Goal: Task Accomplishment & Management: Use online tool/utility

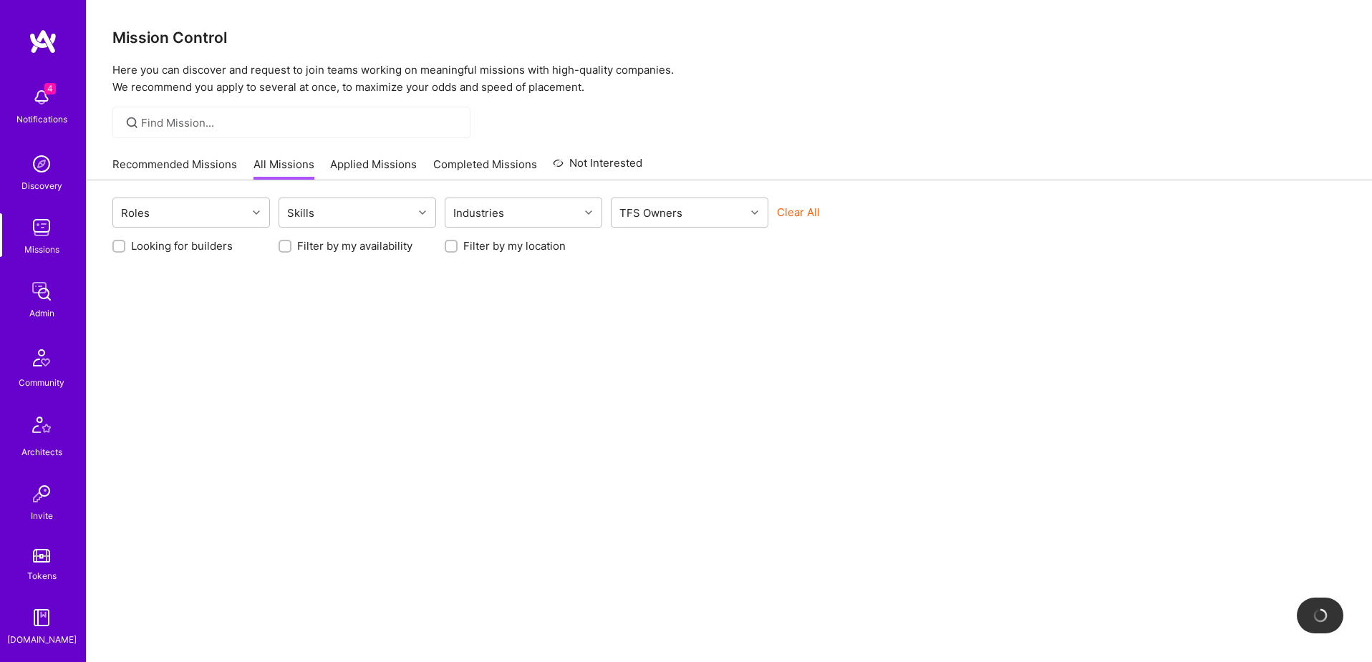
scroll to position [252, 0]
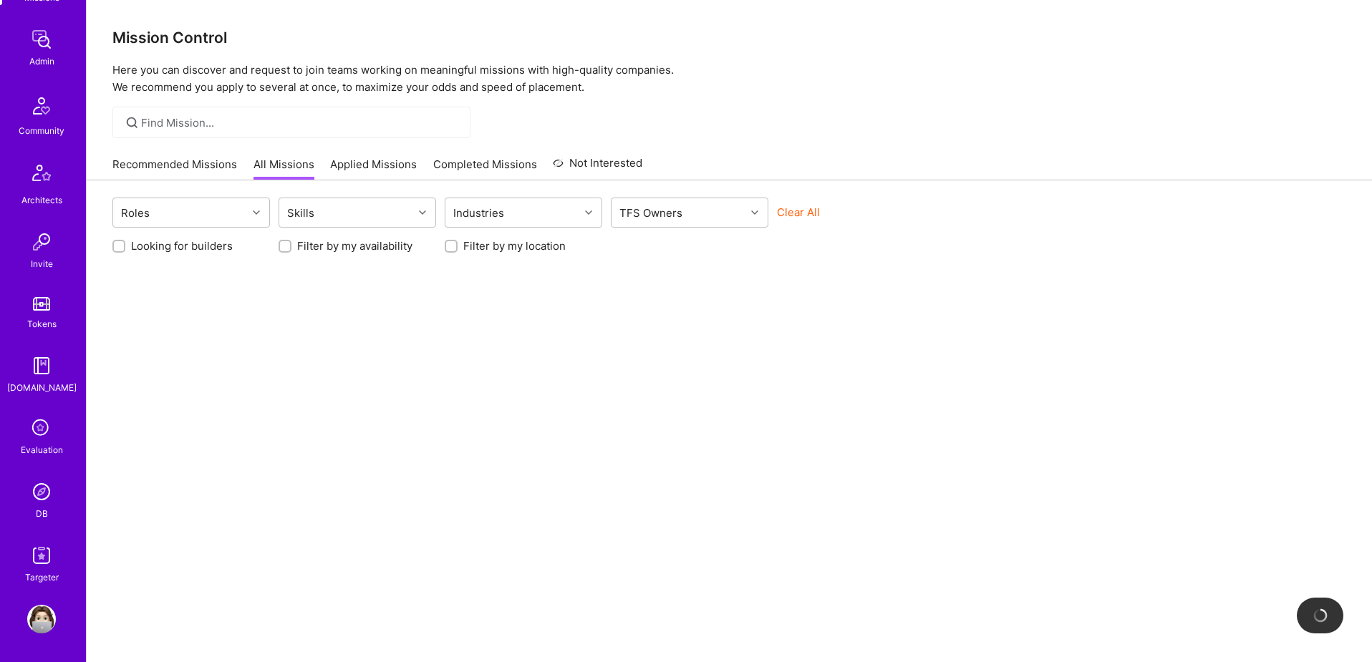
click at [39, 496] on img at bounding box center [41, 492] width 29 height 29
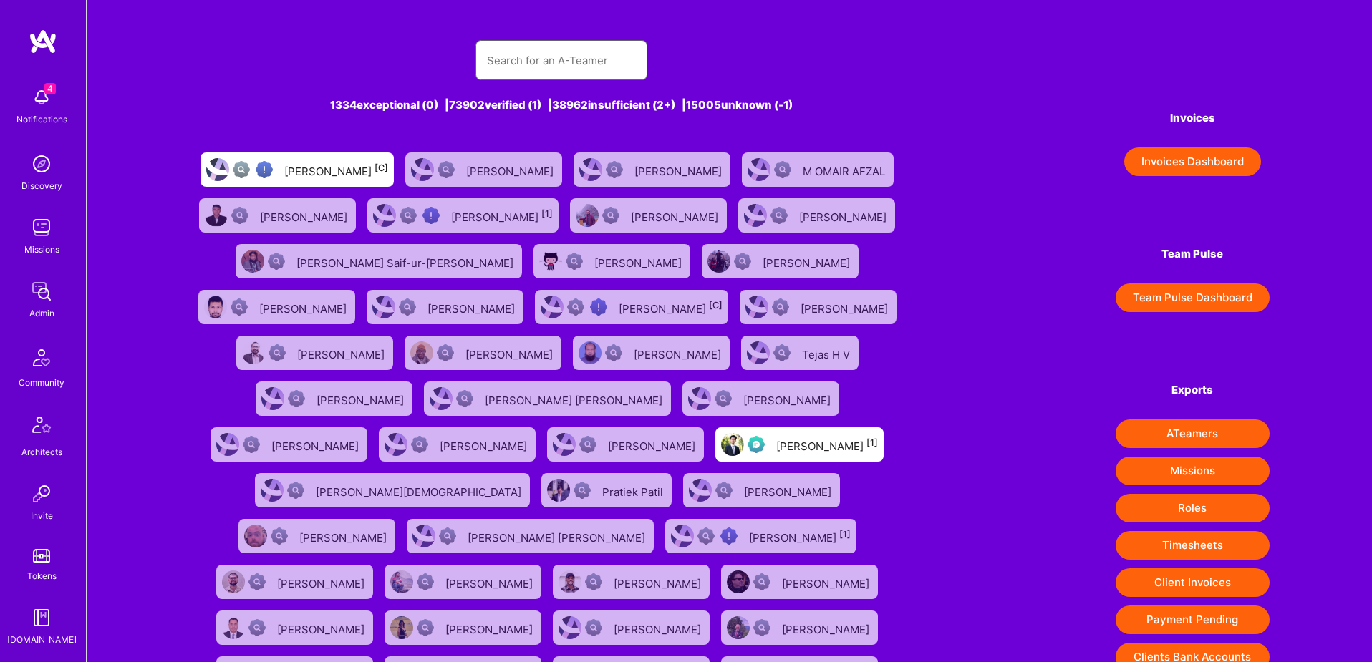
click at [507, 59] on input "text" at bounding box center [561, 60] width 149 height 37
paste input "Bruno Motta"
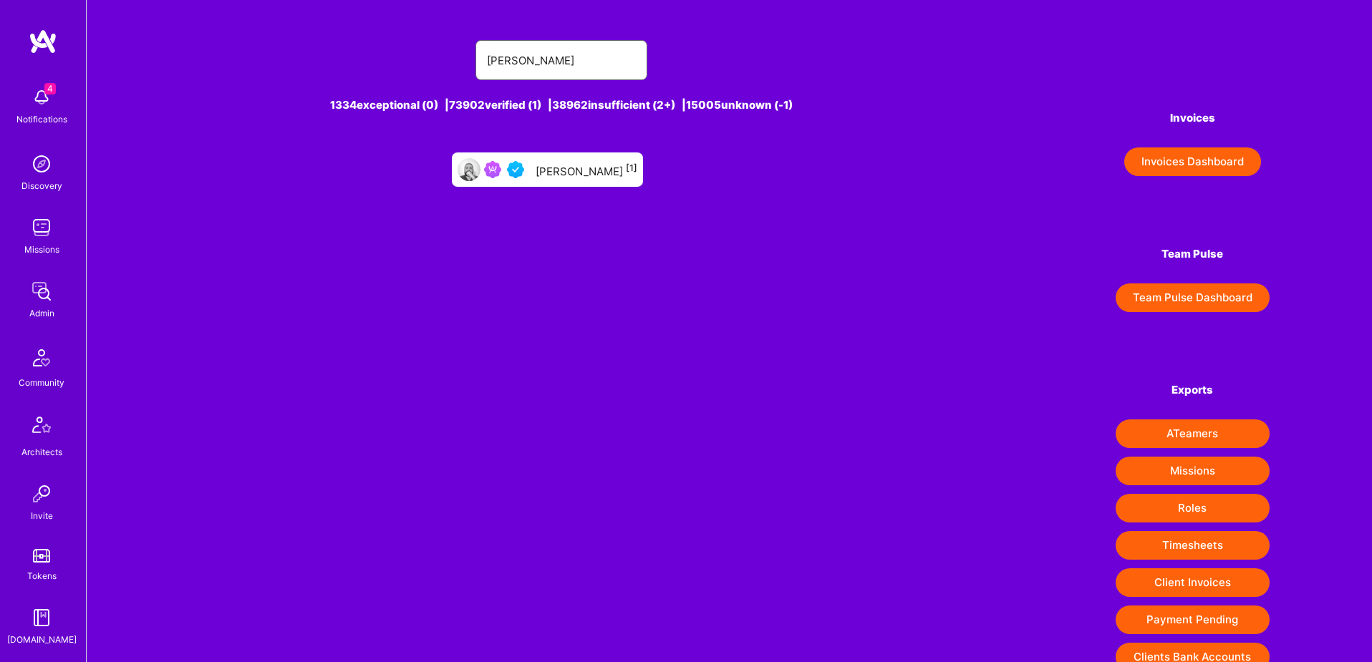
type input "Bruno Motta"
click at [573, 173] on div "Bruno Motta [1]" at bounding box center [587, 169] width 102 height 19
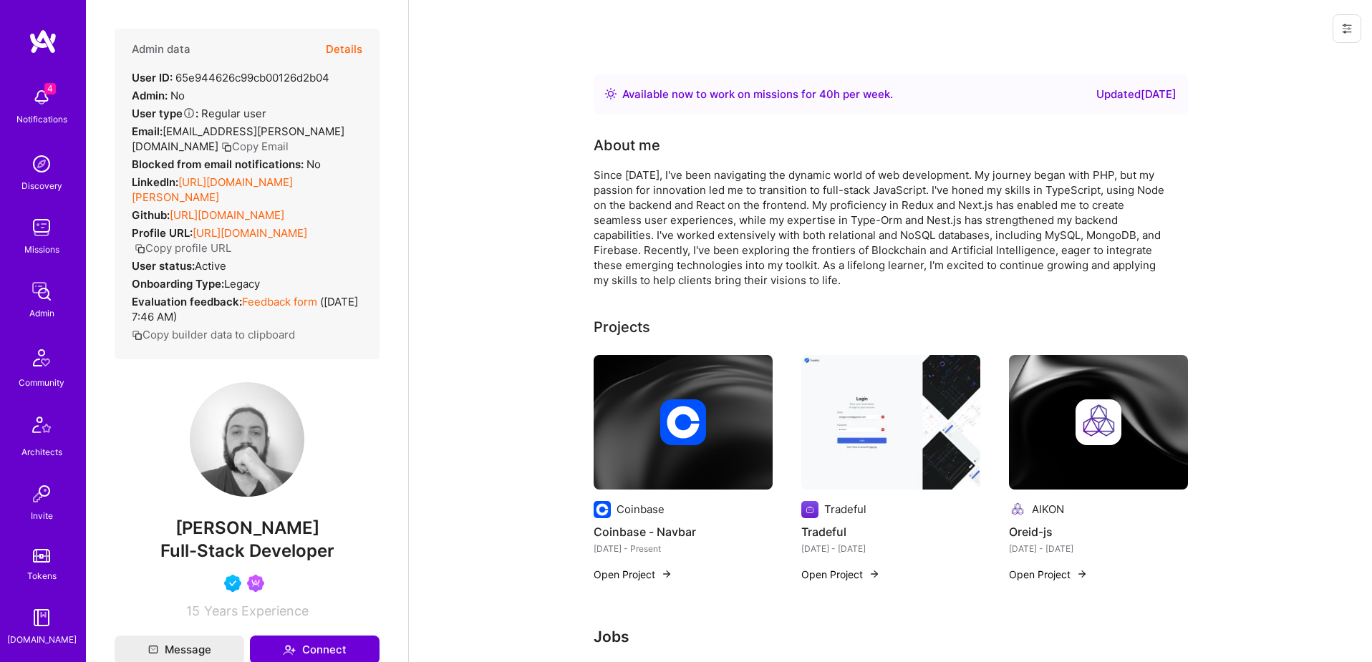
click at [222, 76] on div "User ID: 65e944626c99cb00126d2b04" at bounding box center [231, 77] width 198 height 15
copy div "65e944626c99cb00126d2b04"
click at [345, 47] on button "Details" at bounding box center [344, 50] width 37 height 42
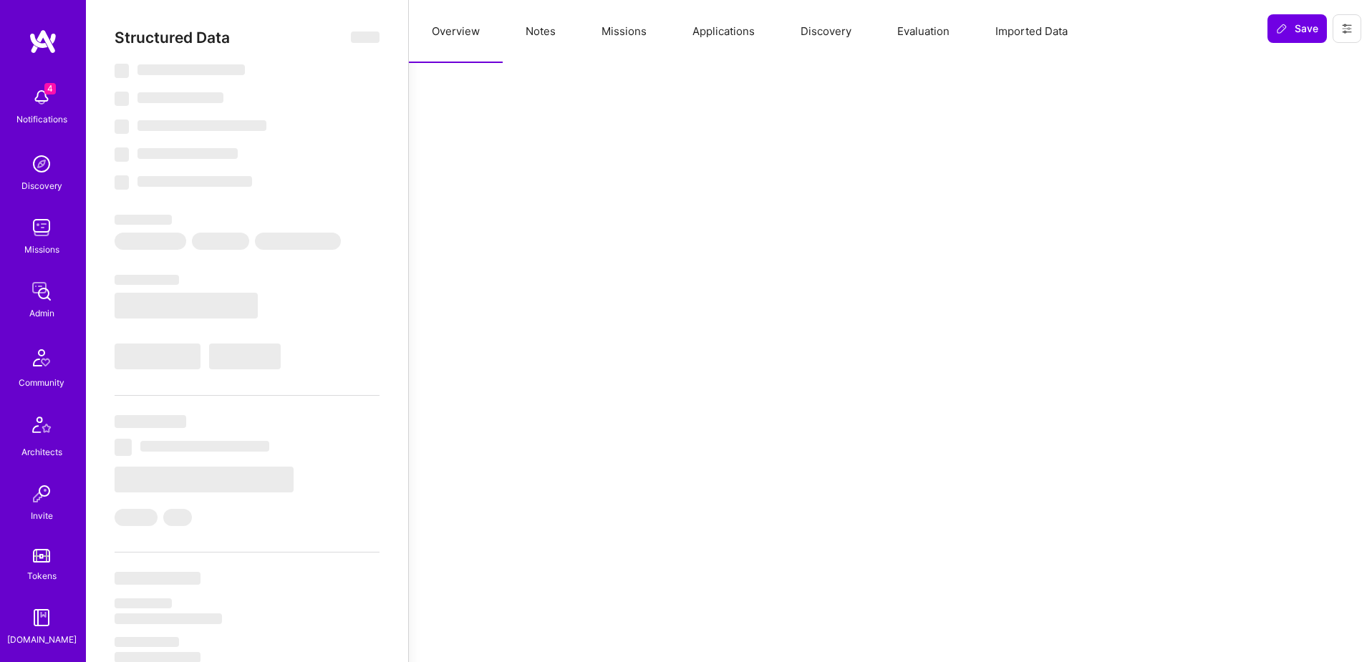
click at [712, 33] on button "Applications" at bounding box center [723, 31] width 108 height 63
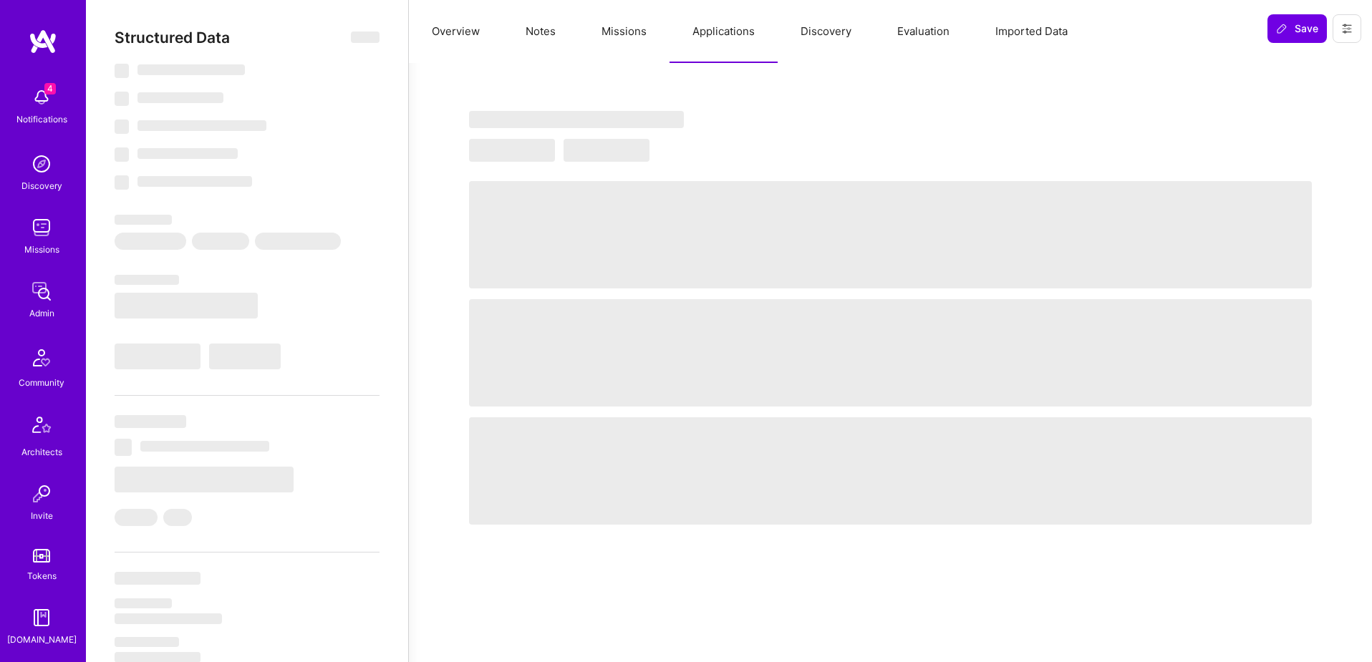
click at [609, 34] on button "Missions" at bounding box center [623, 31] width 91 height 63
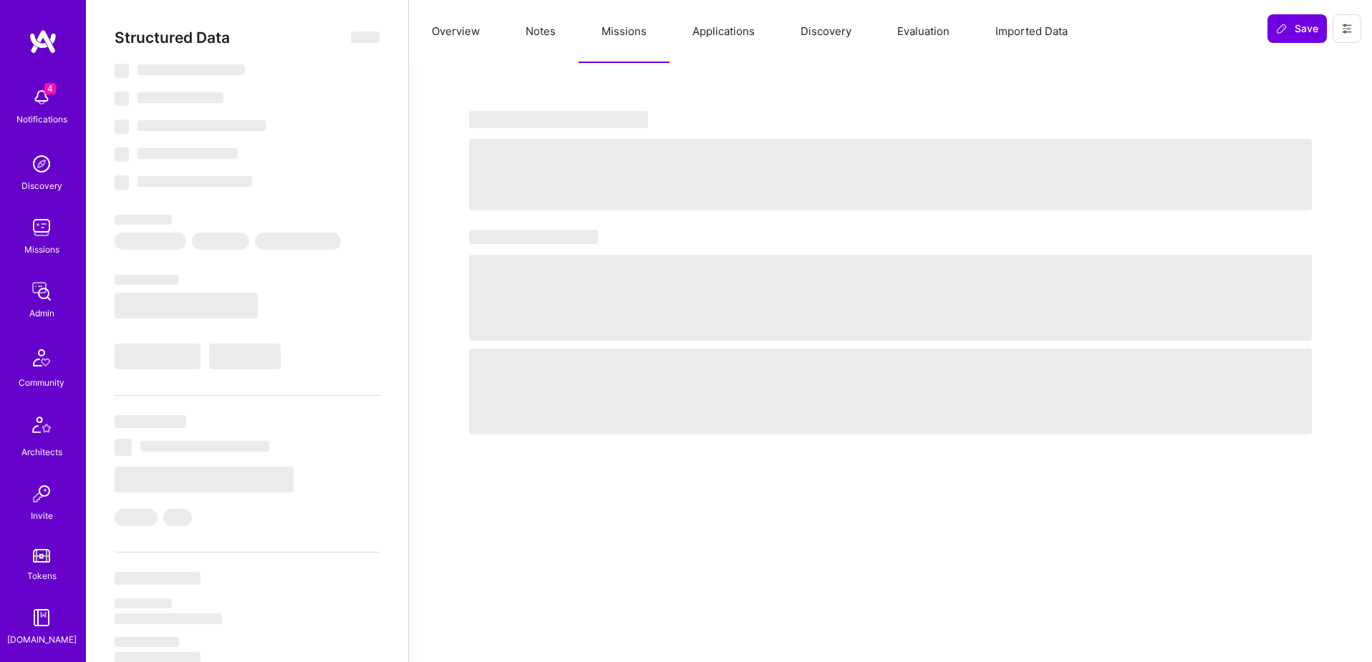
select select "Right Now"
select select "5"
select select "4"
select select "6"
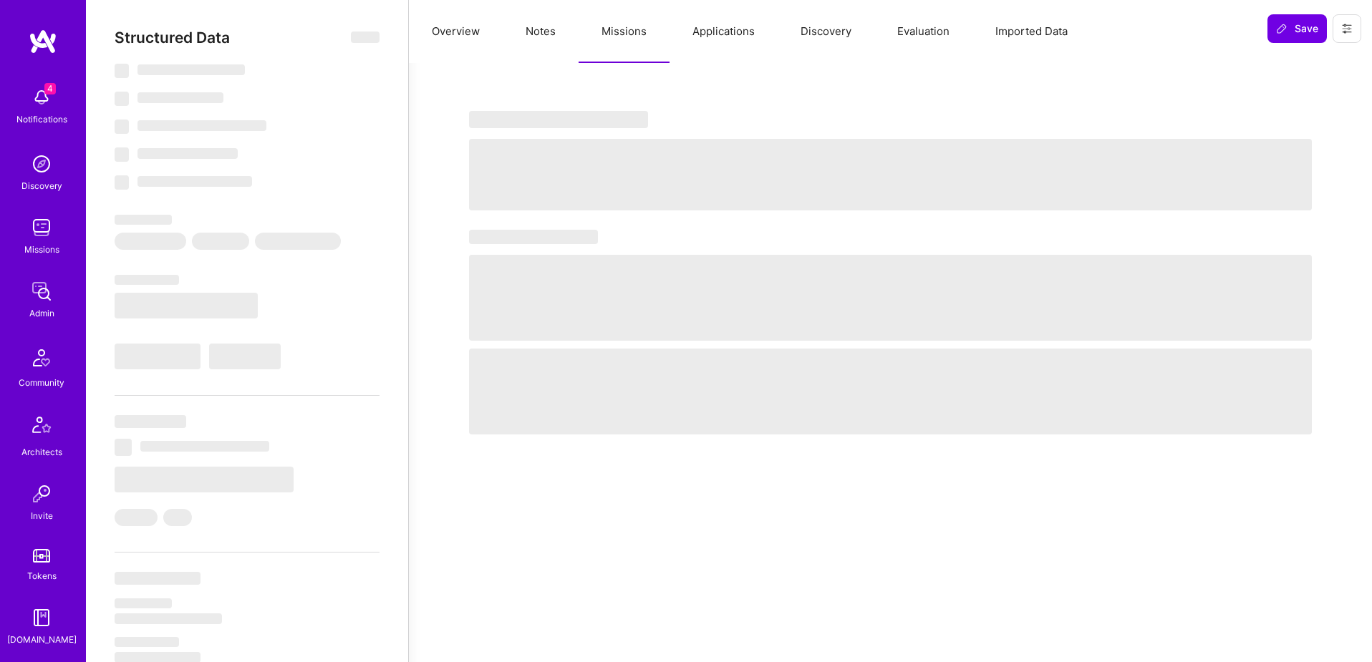
select select "BR"
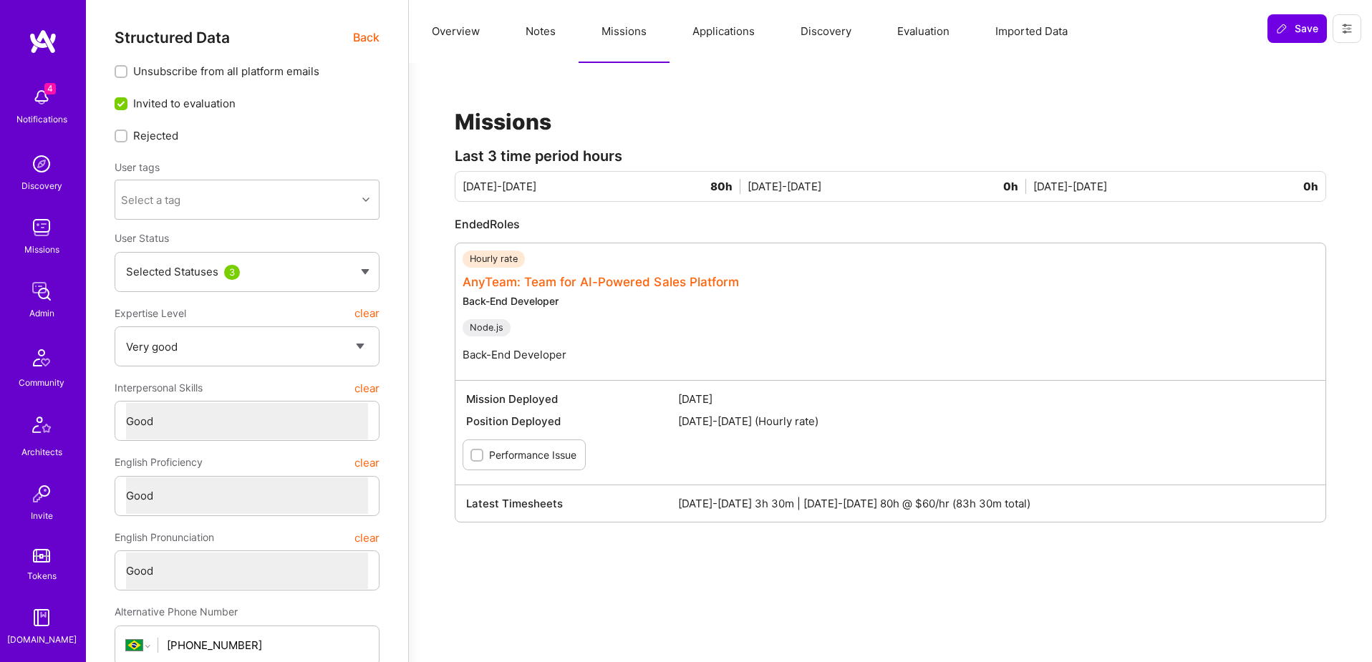
click at [634, 277] on link "AnyTeam: Team for AI-Powered Sales Platform" at bounding box center [600, 282] width 276 height 14
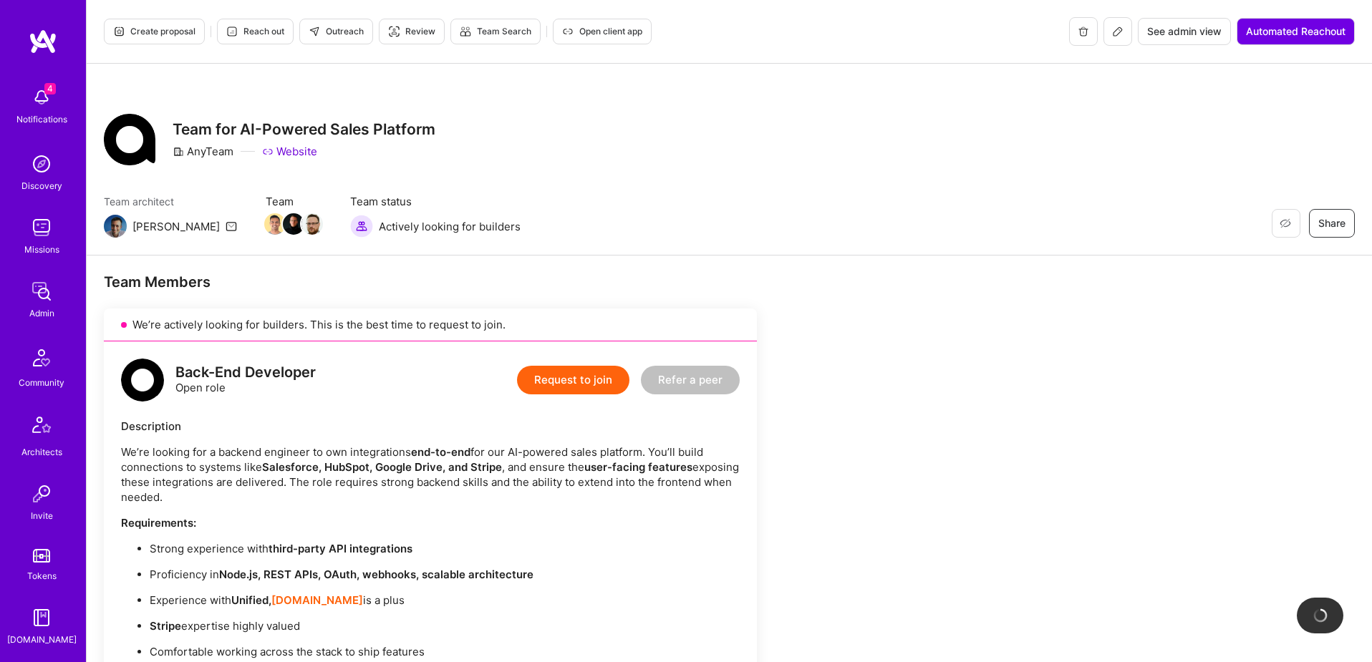
click at [1172, 37] on span "See admin view" at bounding box center [1184, 31] width 74 height 14
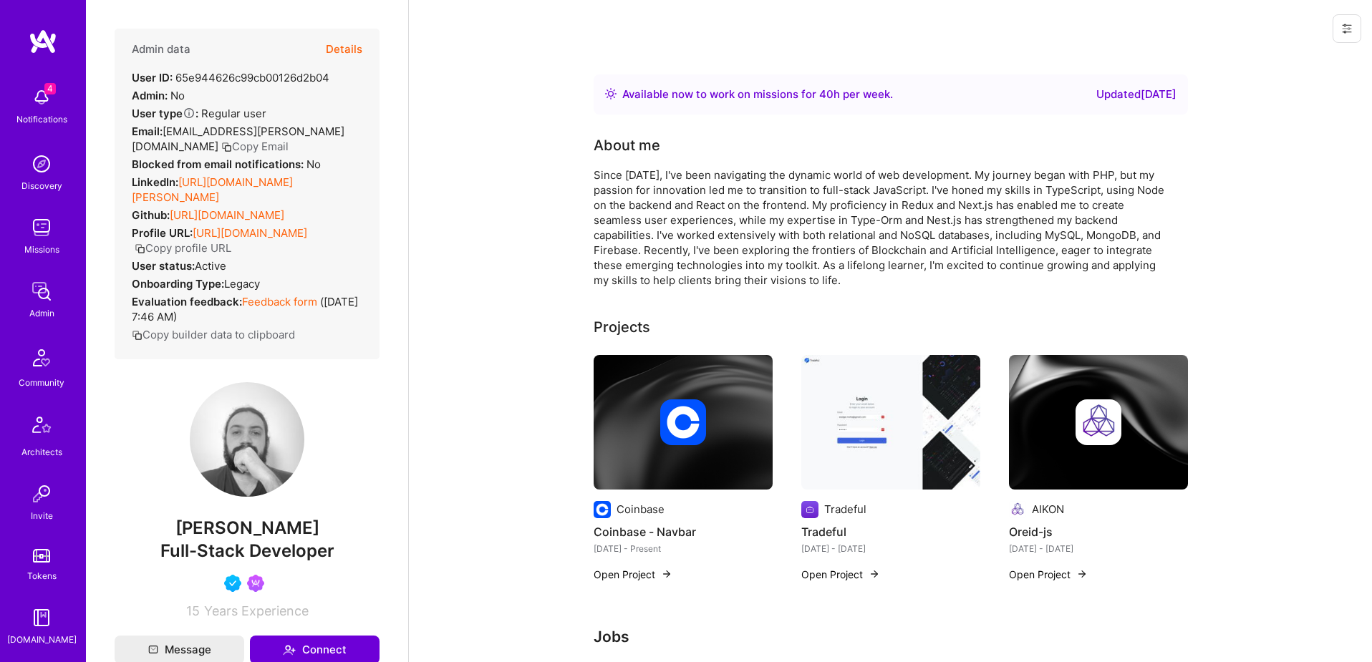
click at [339, 49] on button "Details" at bounding box center [344, 50] width 37 height 42
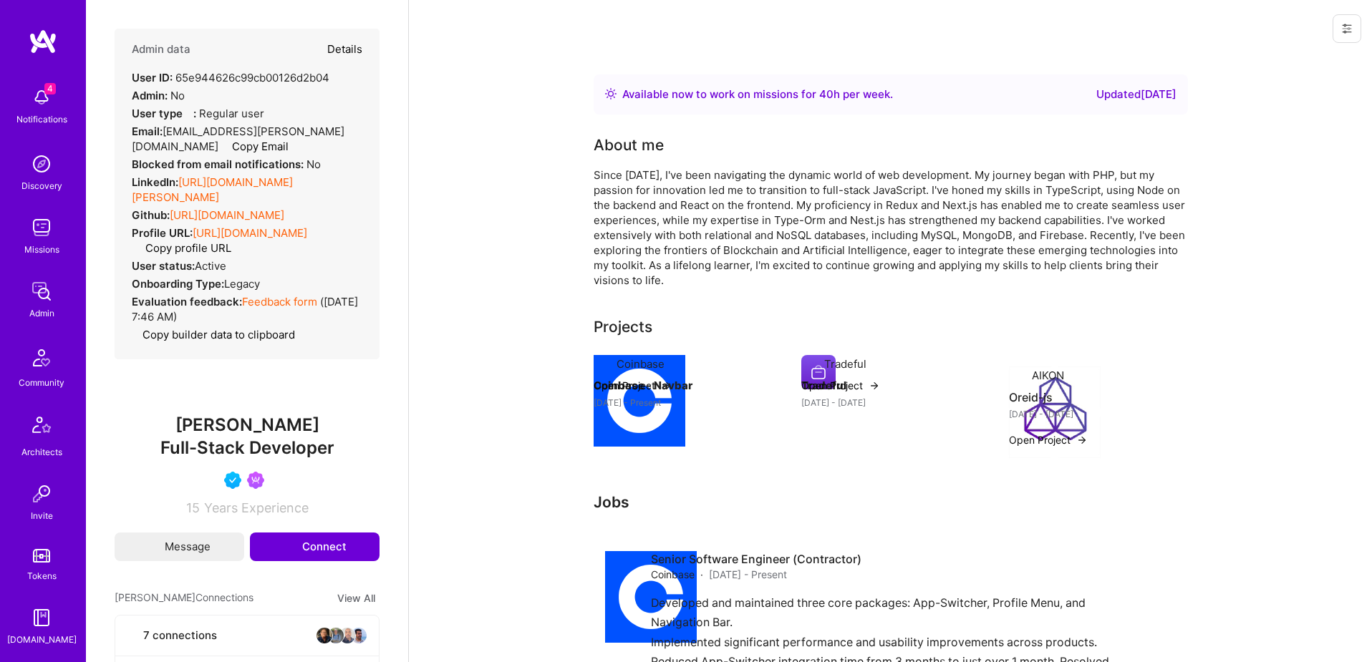
select select "5"
select select "4"
select select "6"
select select "BR"
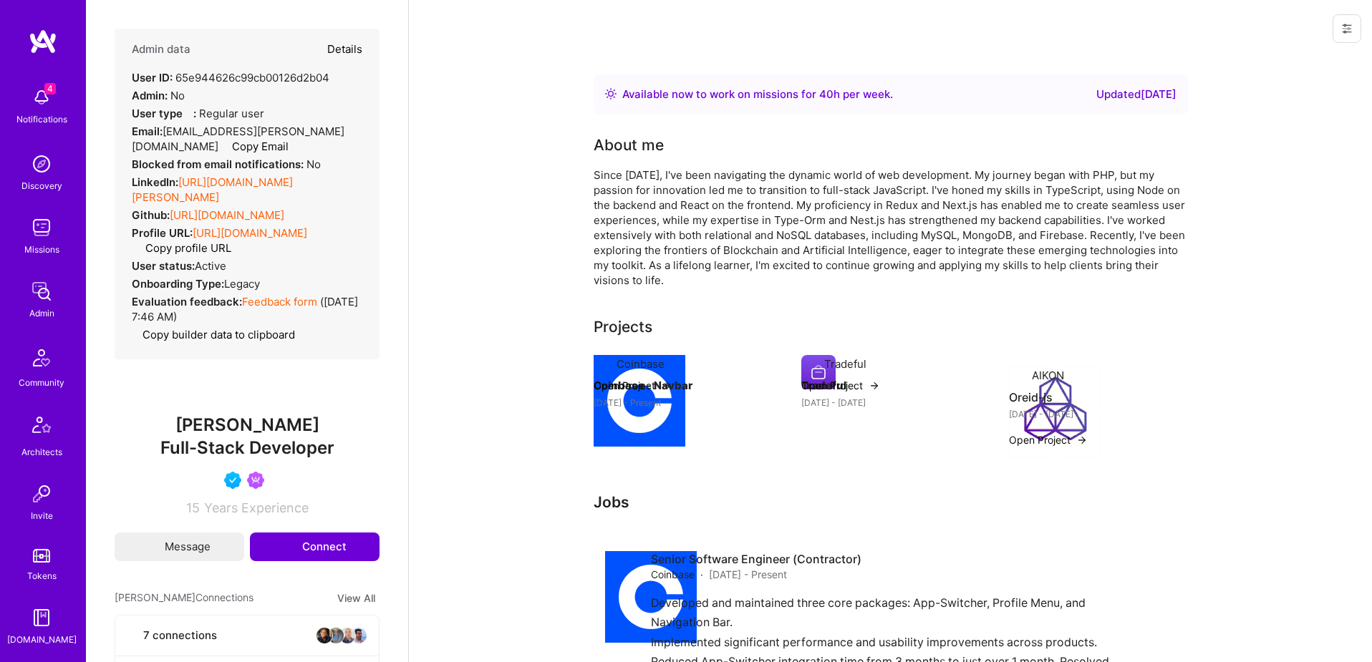
select select "Right Now"
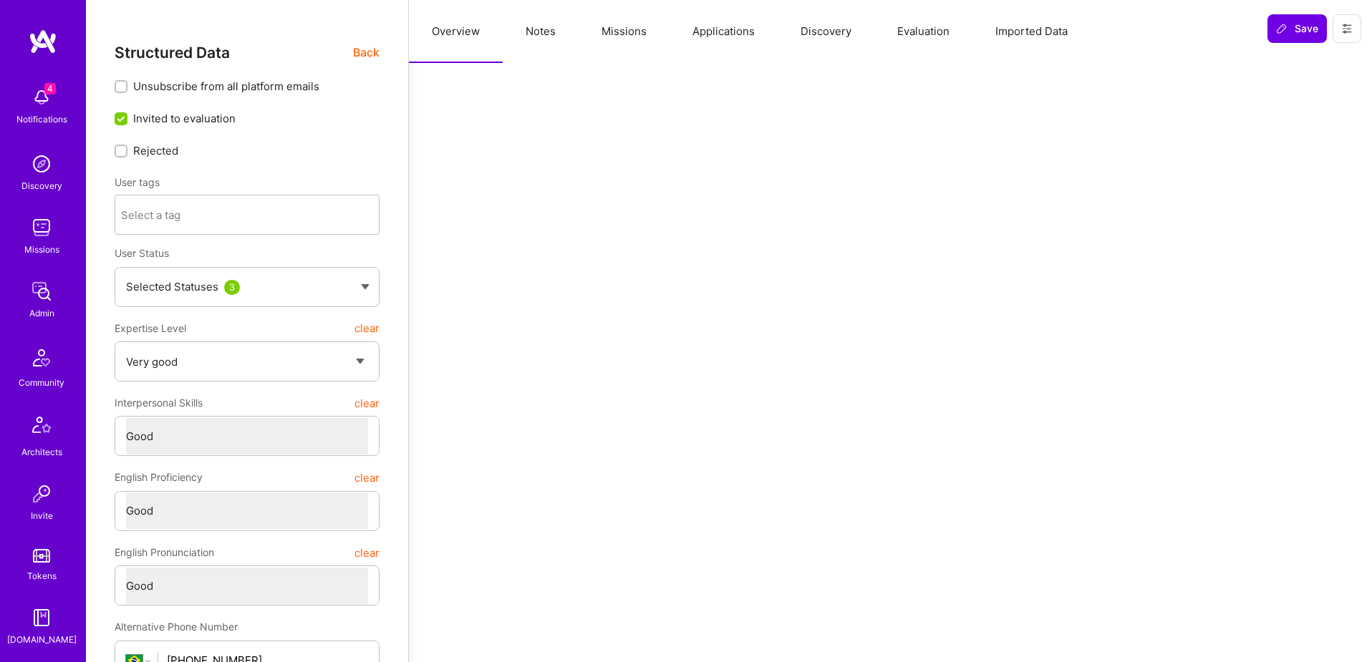
type textarea "x"
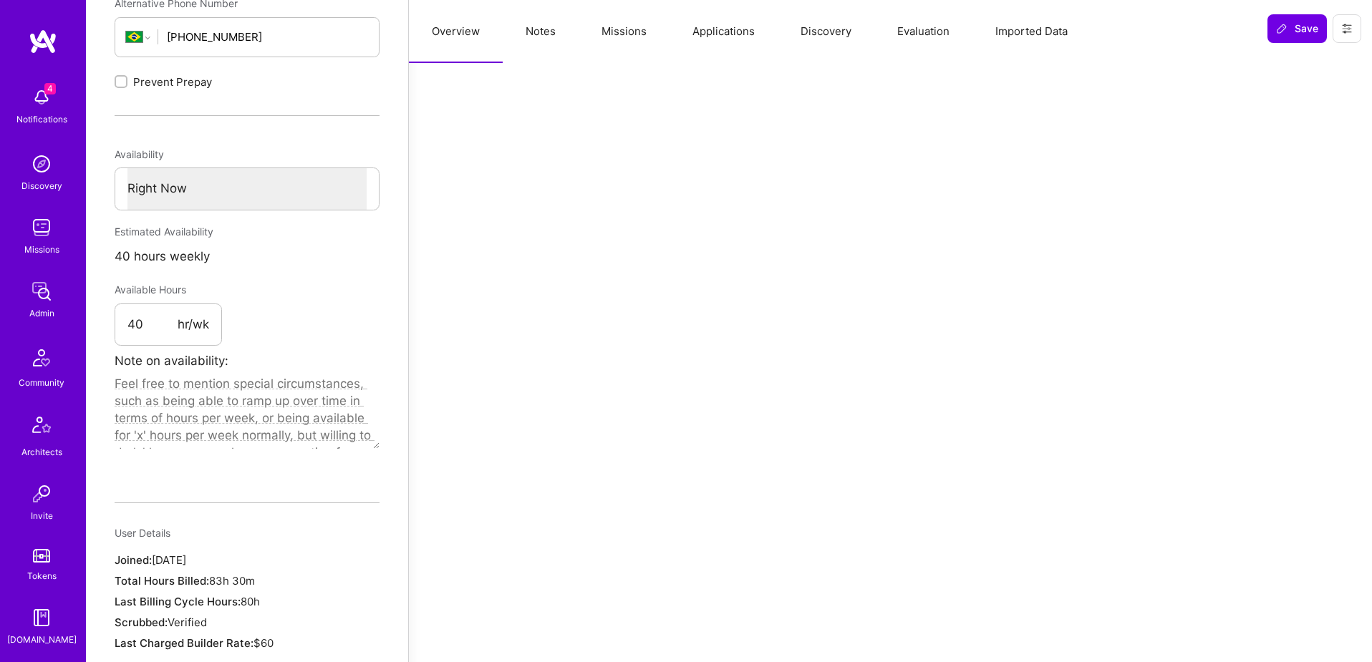
scroll to position [603, 0]
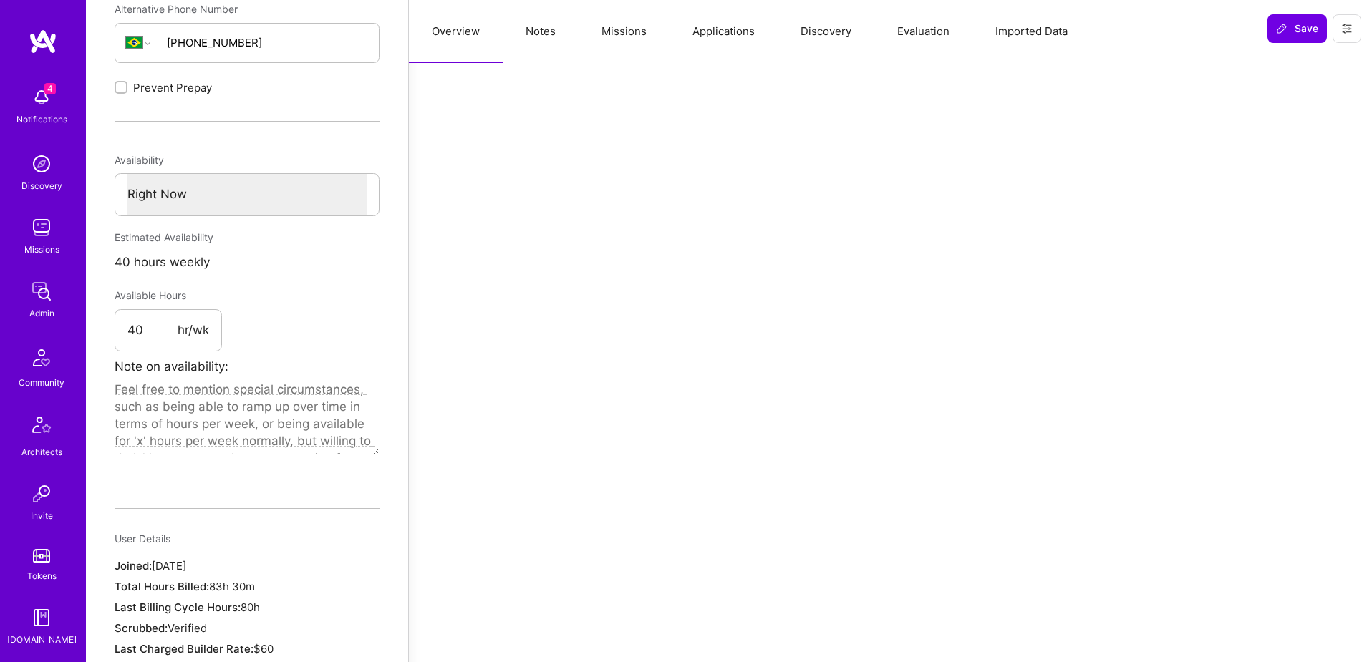
click at [631, 24] on button "Missions" at bounding box center [623, 31] width 91 height 63
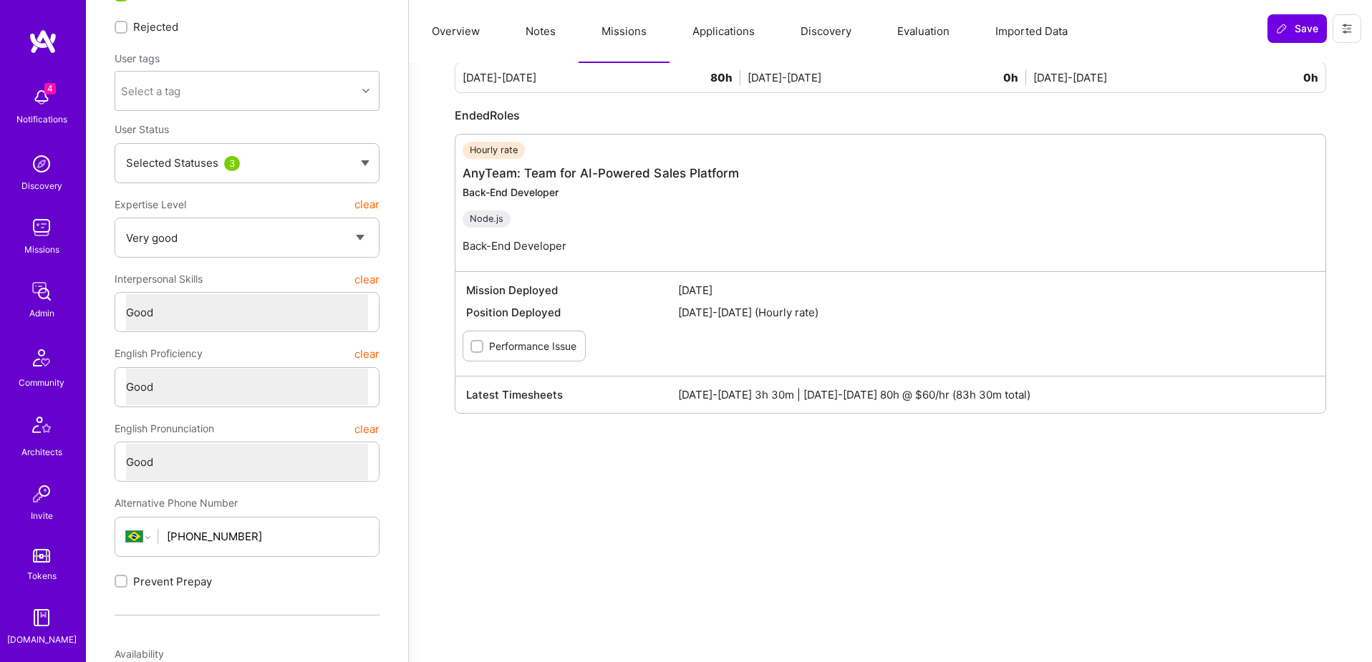
scroll to position [0, 0]
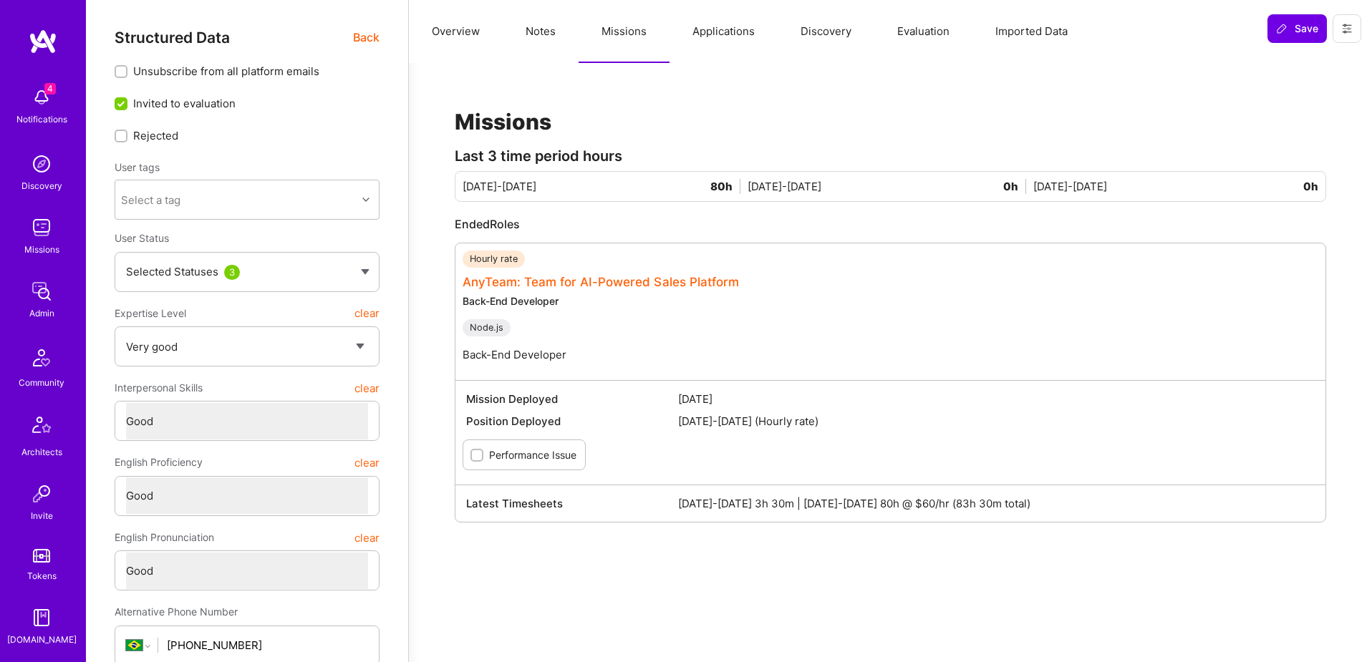
click at [665, 283] on link "AnyTeam: Team for AI-Powered Sales Platform" at bounding box center [600, 282] width 276 height 14
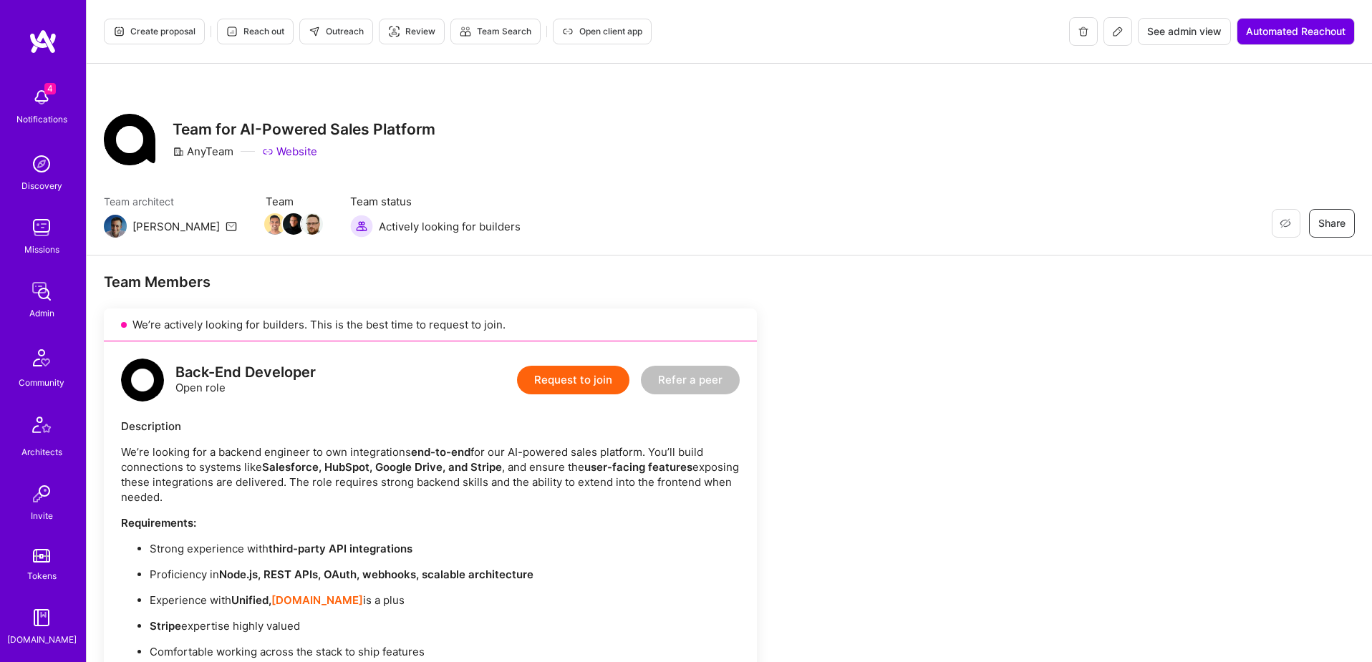
click at [1178, 34] on span "See admin view" at bounding box center [1184, 31] width 74 height 14
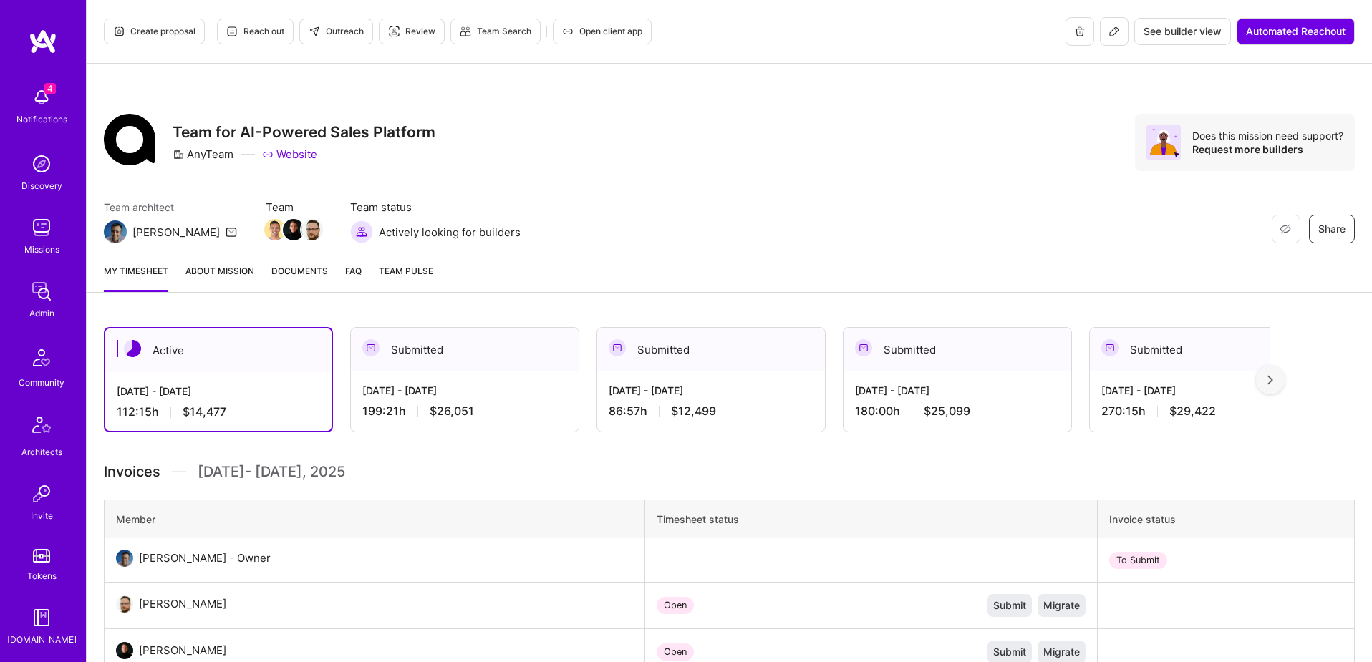
click at [1267, 377] on img at bounding box center [1270, 380] width 6 height 10
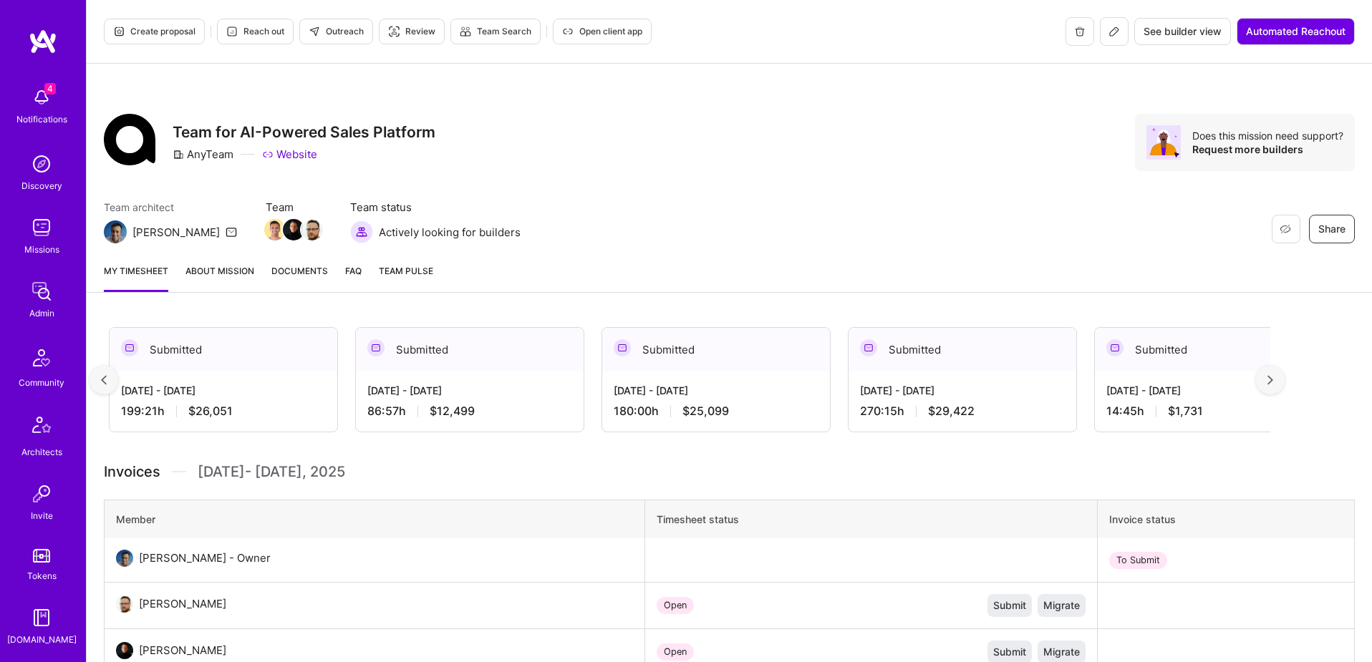
scroll to position [0, 258]
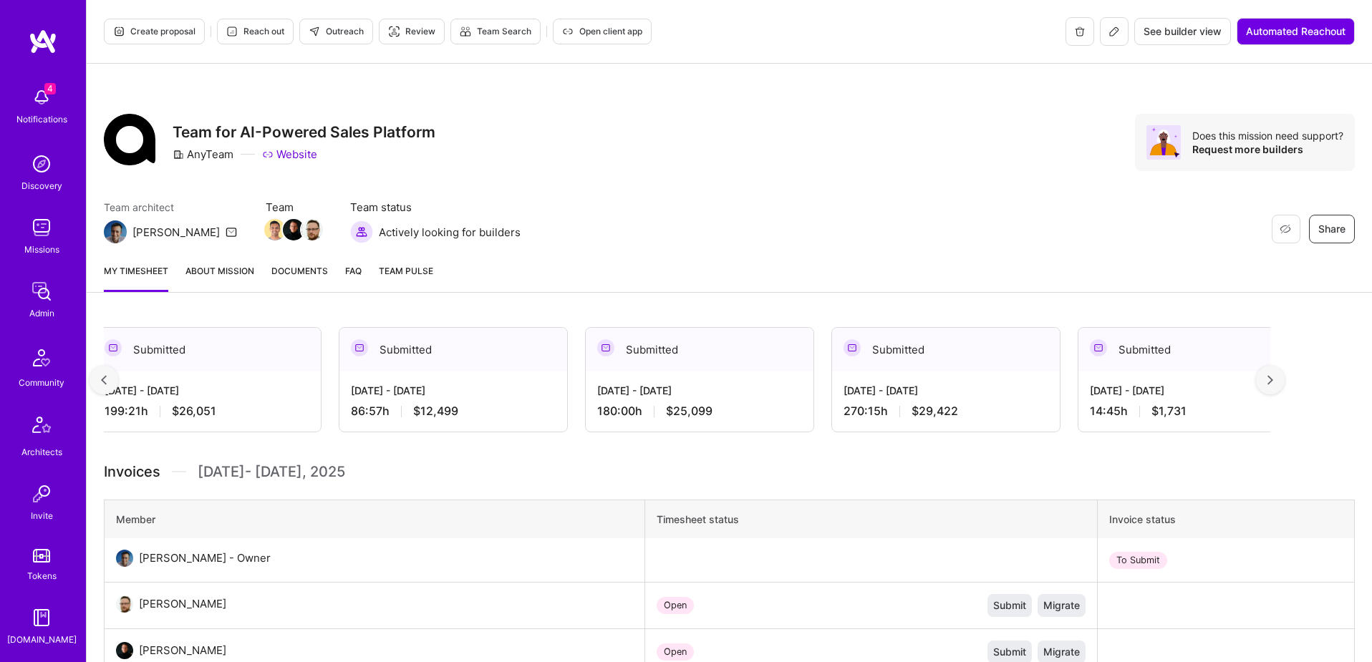
click at [908, 402] on div "Jul 16 - Jul 31, 2025 270:15 h $29,422" at bounding box center [946, 401] width 228 height 59
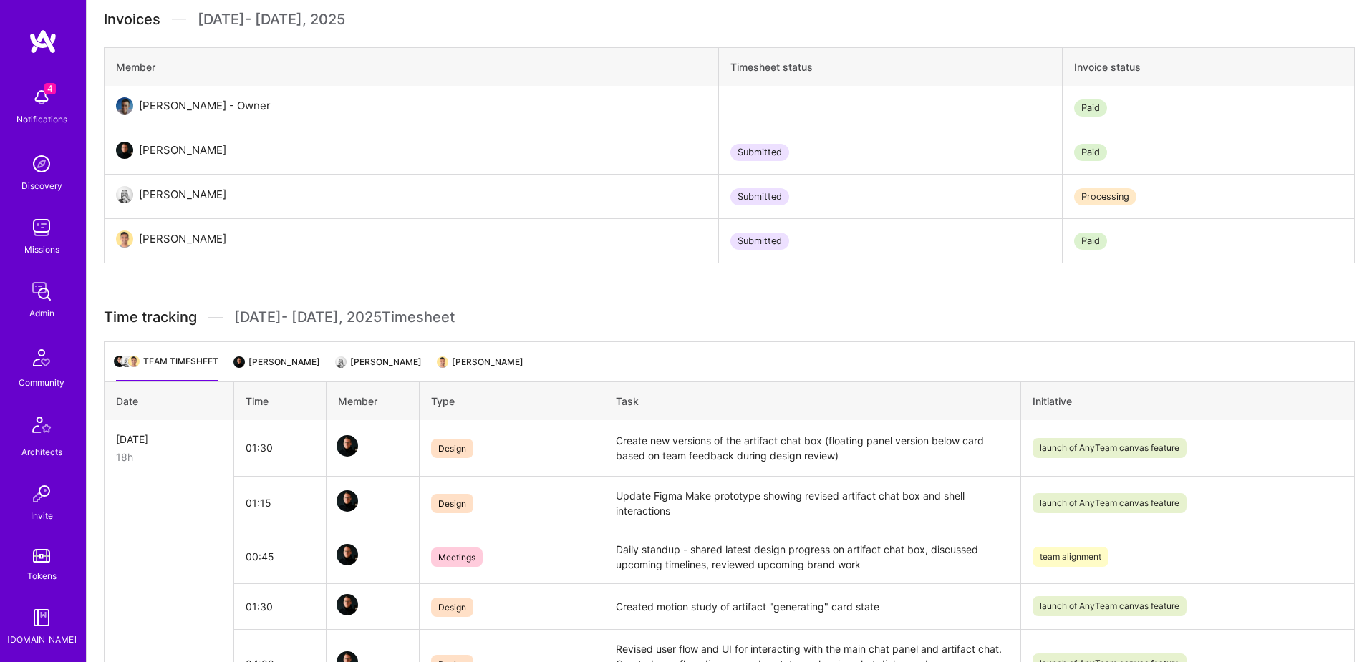
scroll to position [633, 0]
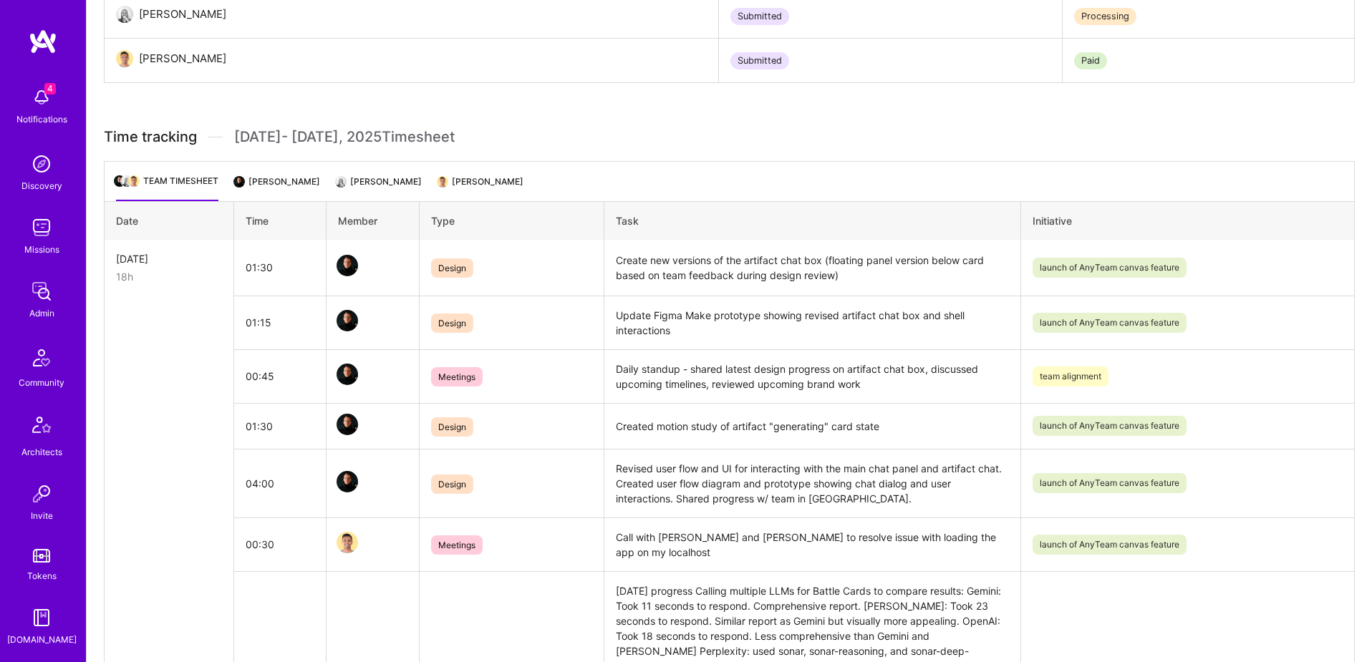
click at [372, 178] on li "Bruno Motta" at bounding box center [379, 187] width 84 height 28
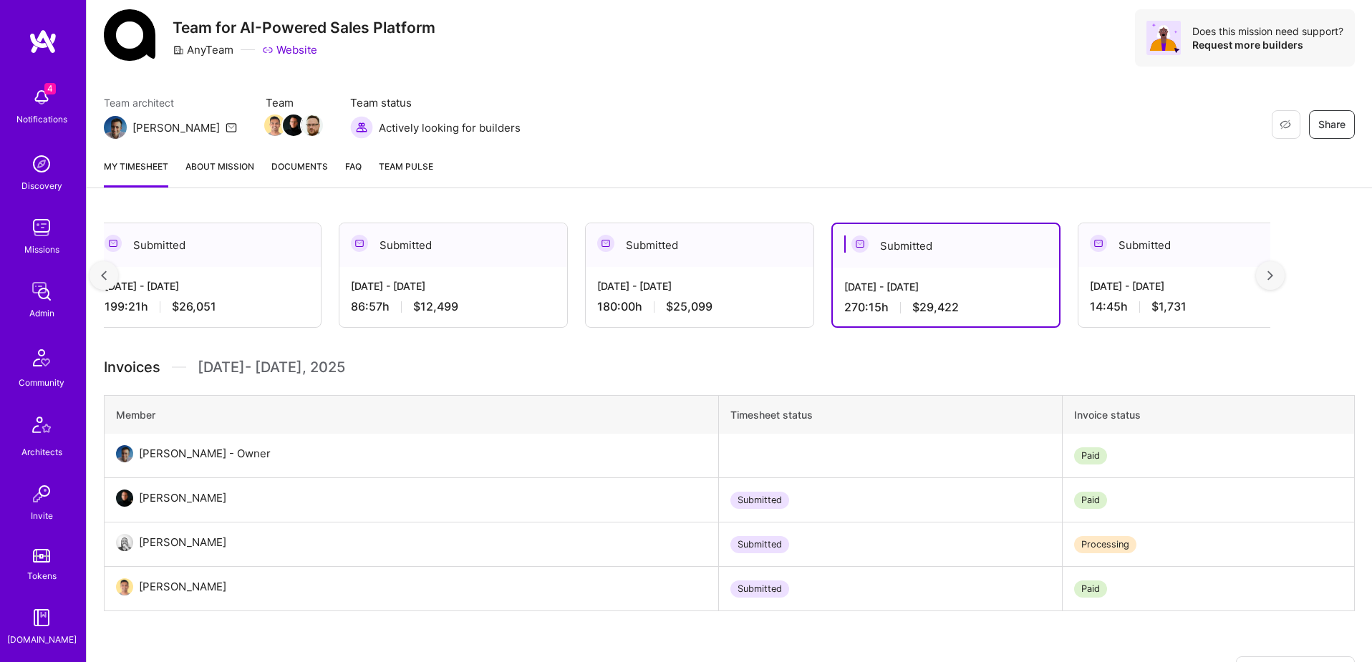
scroll to position [126, 0]
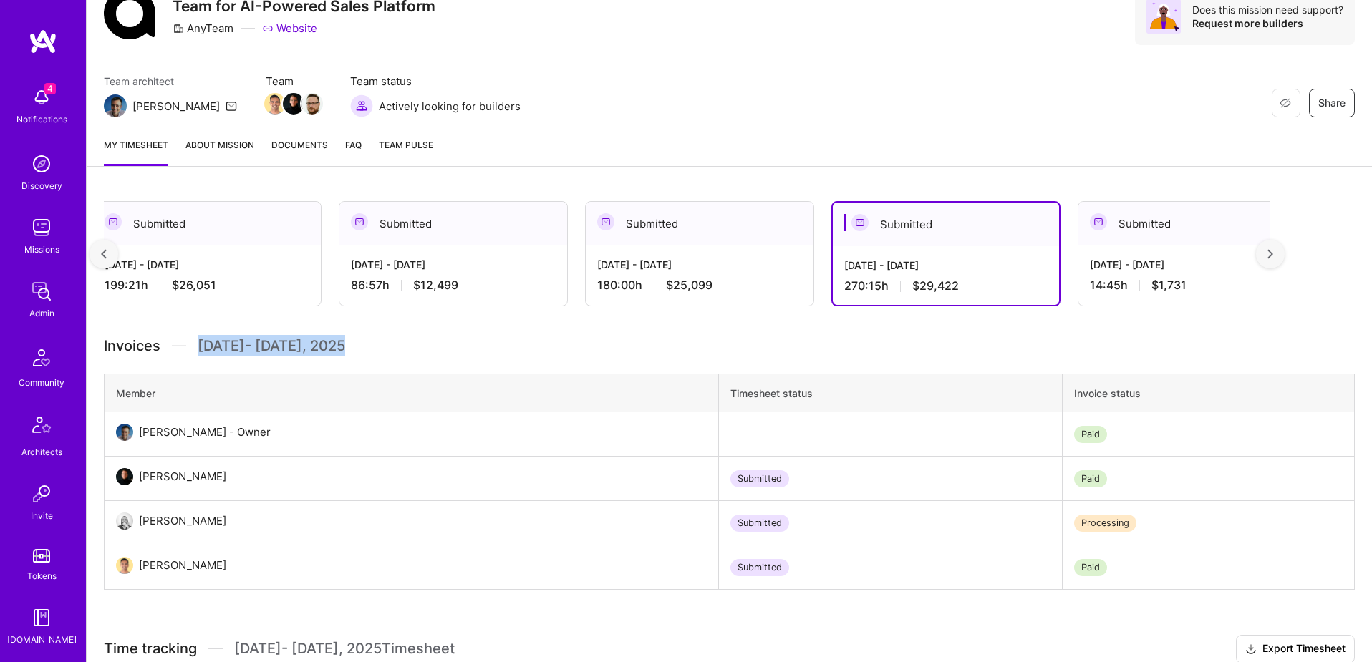
drag, startPoint x: 198, startPoint y: 349, endPoint x: 370, endPoint y: 355, distance: 171.9
copy span "Jul 16 - Jul 31 , 2025"
drag, startPoint x: 222, startPoint y: 518, endPoint x: 115, endPoint y: 523, distance: 106.8
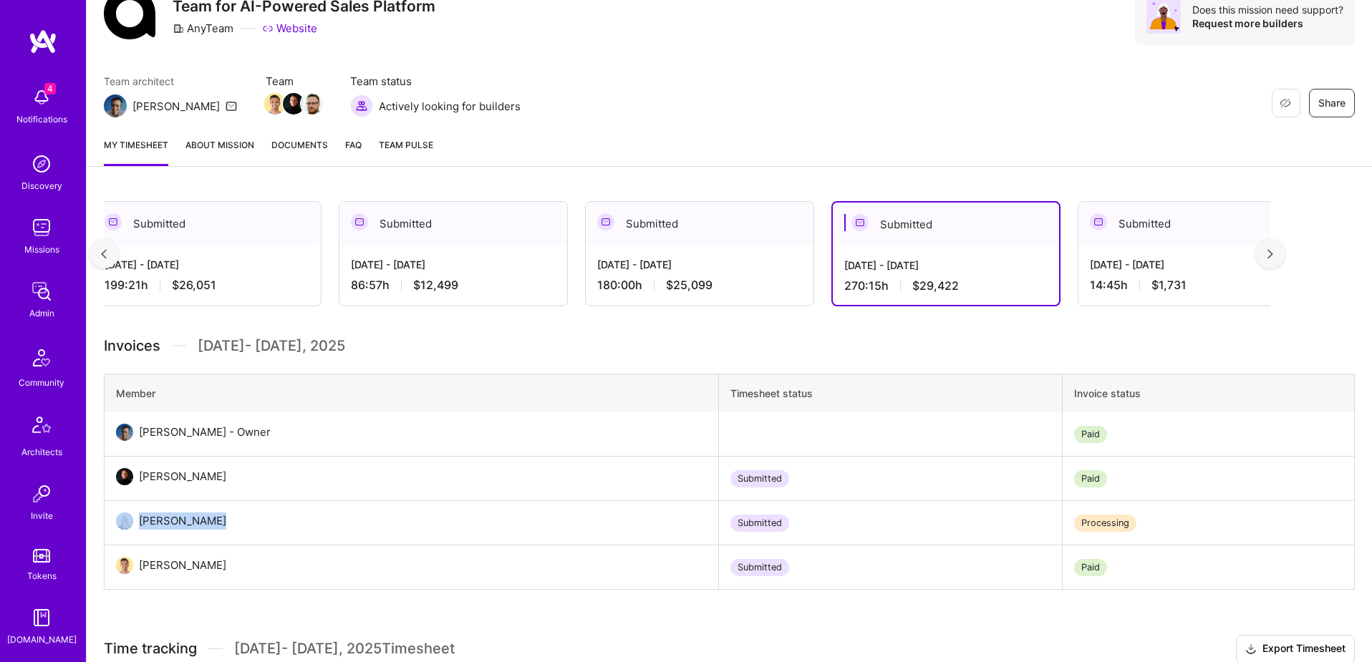
click at [132, 522] on td "Bruno Motta" at bounding box center [412, 523] width 614 height 44
copy div "Bruno Motta"
click at [42, 495] on img at bounding box center [41, 492] width 29 height 29
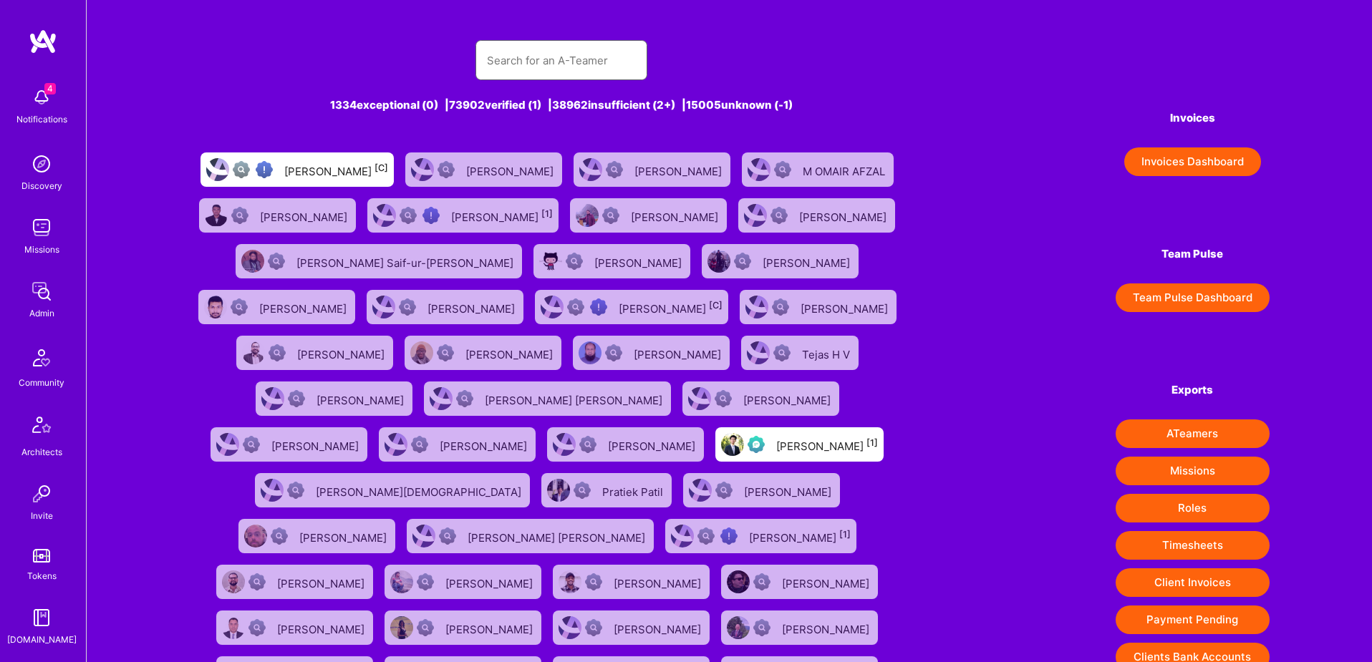
click at [524, 59] on input "text" at bounding box center [561, 60] width 149 height 37
paste input "Bruno Motta"
type input "Bruno Motta"
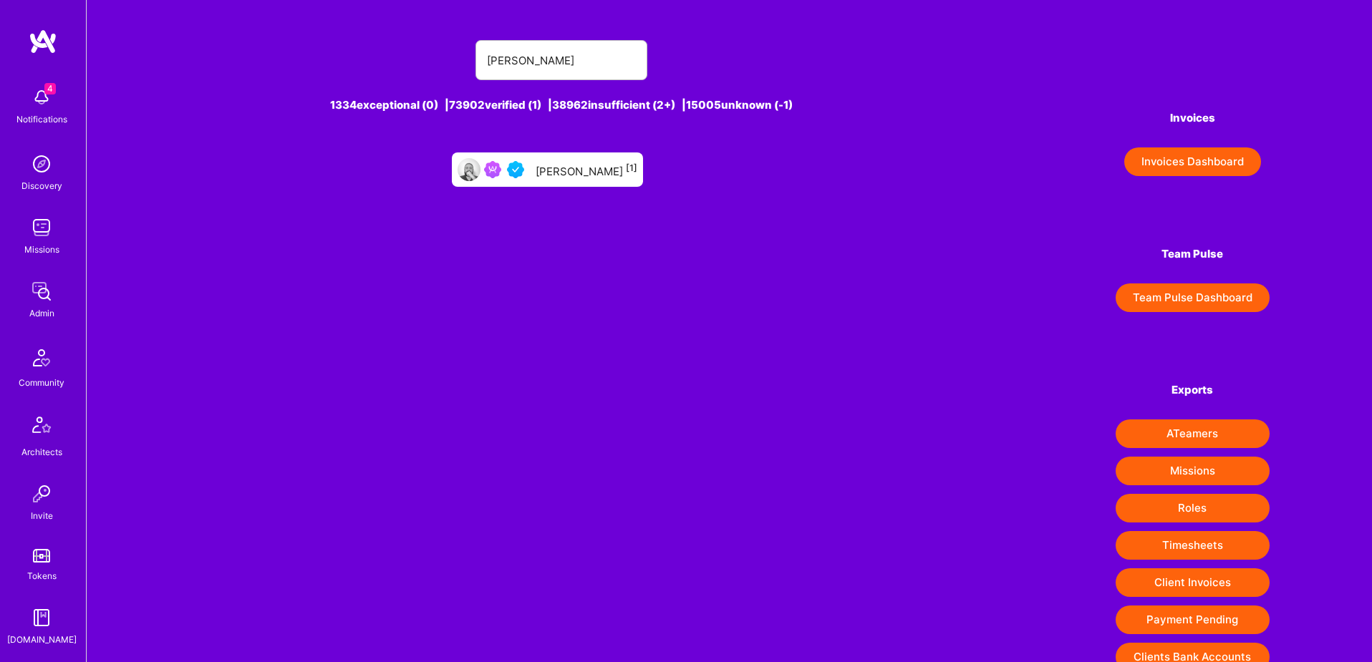
click at [577, 175] on div "Bruno Motta [1]" at bounding box center [587, 169] width 102 height 19
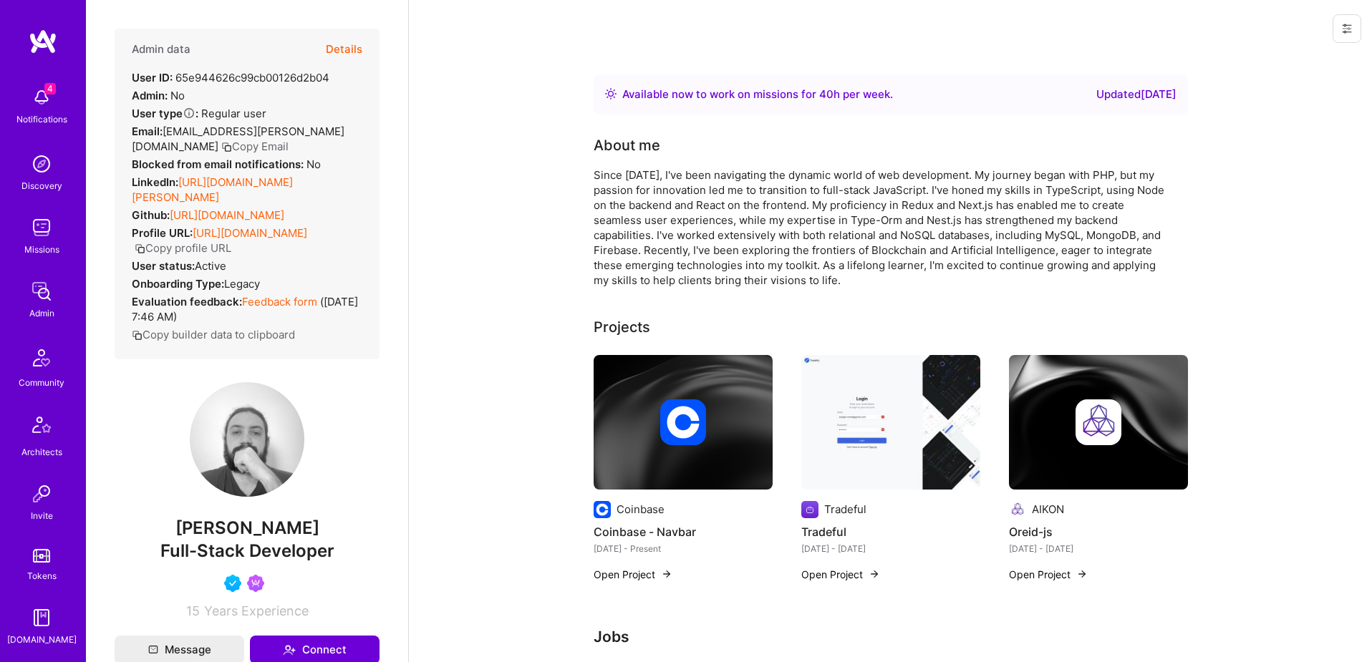
click at [1347, 24] on icon at bounding box center [1346, 28] width 11 height 11
click at [1287, 65] on button "Login as Bruno" at bounding box center [1285, 60] width 151 height 37
